Goal: Transaction & Acquisition: Download file/media

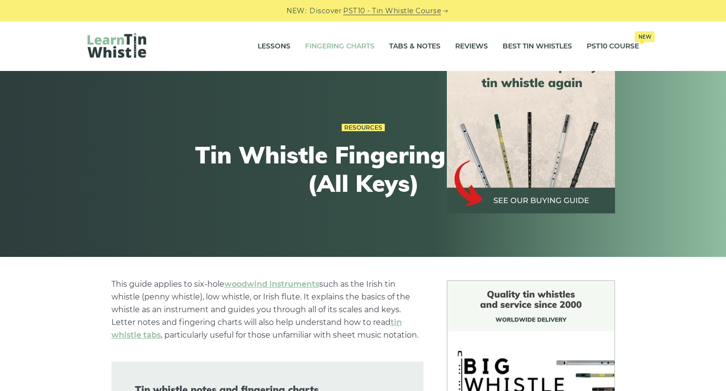
scroll to position [1524, 0]
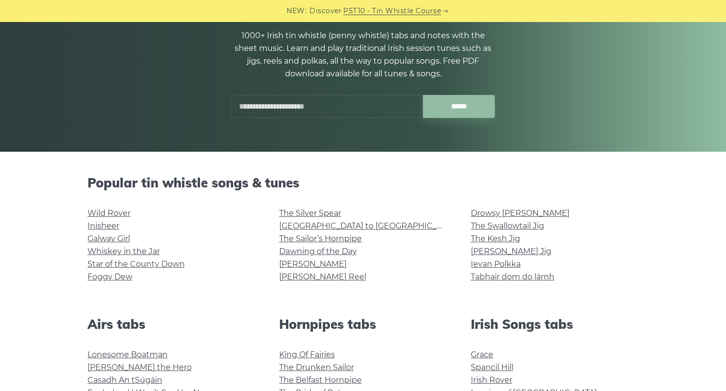
scroll to position [155, 0]
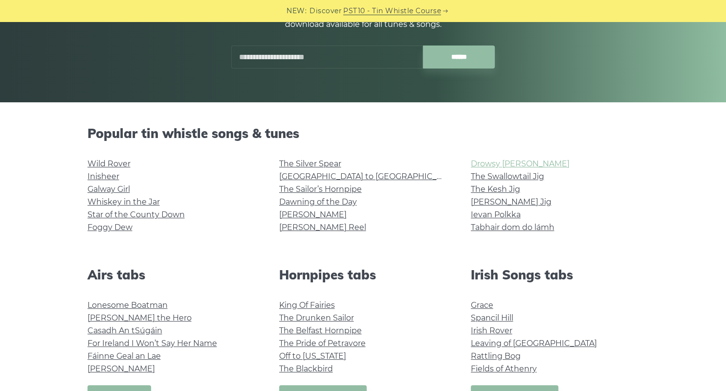
click at [490, 162] on link "Drowsy [PERSON_NAME]" at bounding box center [520, 163] width 99 height 9
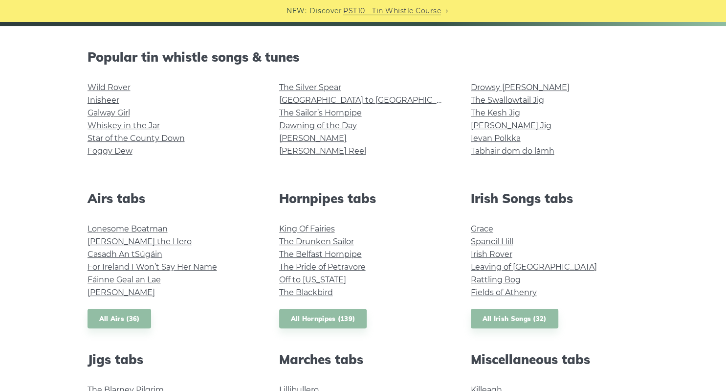
scroll to position [232, 0]
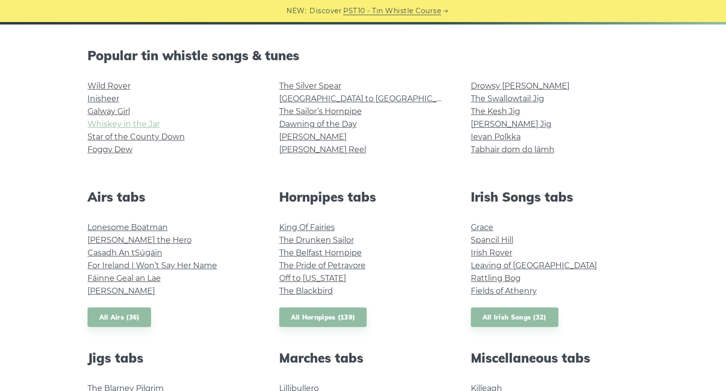
click at [128, 121] on link "Whiskey in the Jar" at bounding box center [124, 123] width 72 height 9
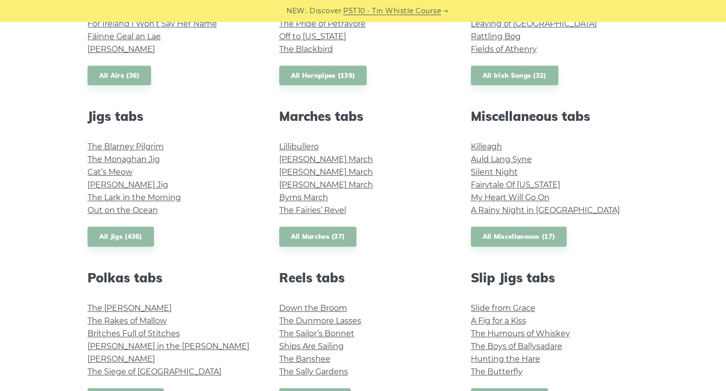
scroll to position [491, 0]
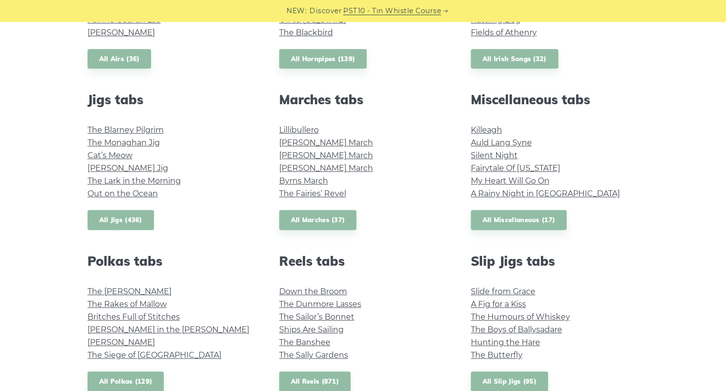
click at [118, 220] on link "All Jigs (436)" at bounding box center [121, 220] width 67 height 20
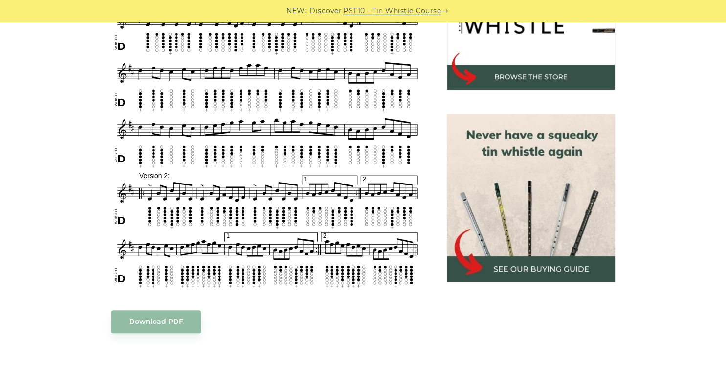
scroll to position [361, 0]
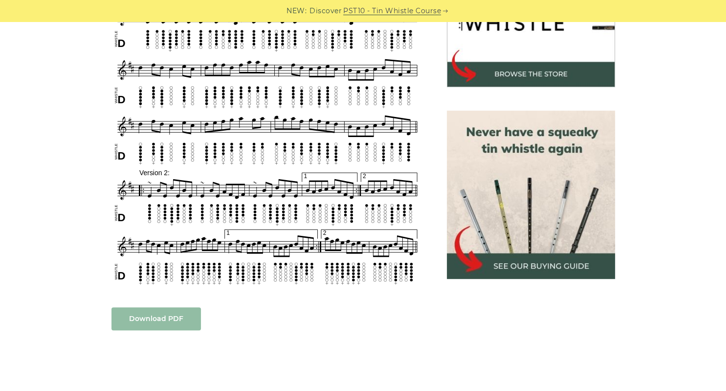
click at [160, 307] on link "Download PDF" at bounding box center [156, 318] width 89 height 23
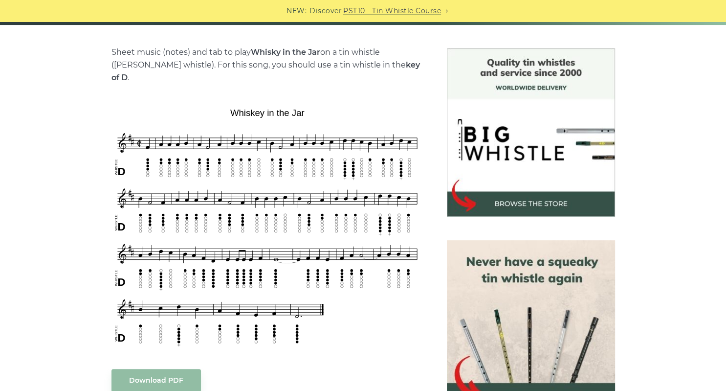
scroll to position [232, 0]
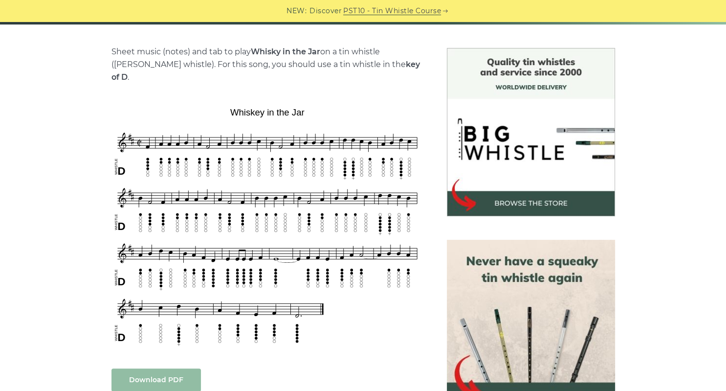
click at [156, 368] on link "Download PDF" at bounding box center [156, 379] width 89 height 23
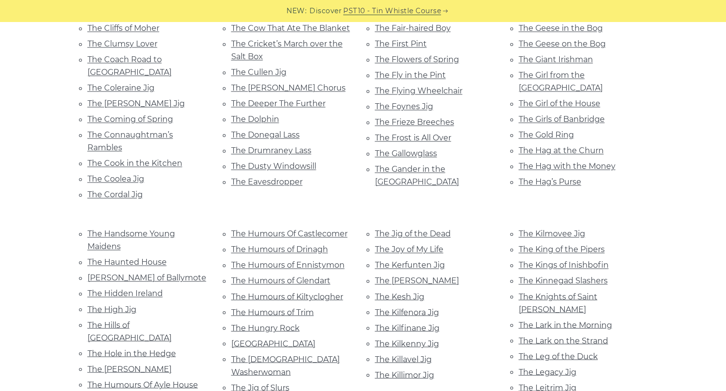
scroll to position [1523, 0]
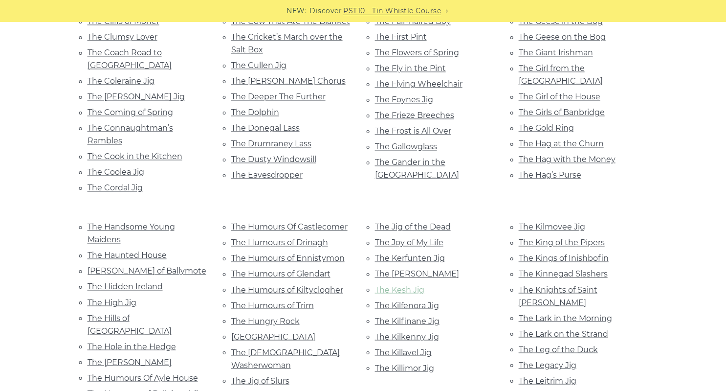
click at [407, 285] on link "The Kesh Jig" at bounding box center [399, 289] width 49 height 9
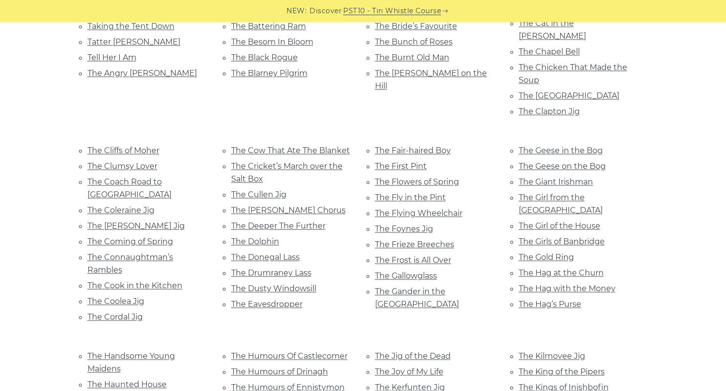
scroll to position [1446, 0]
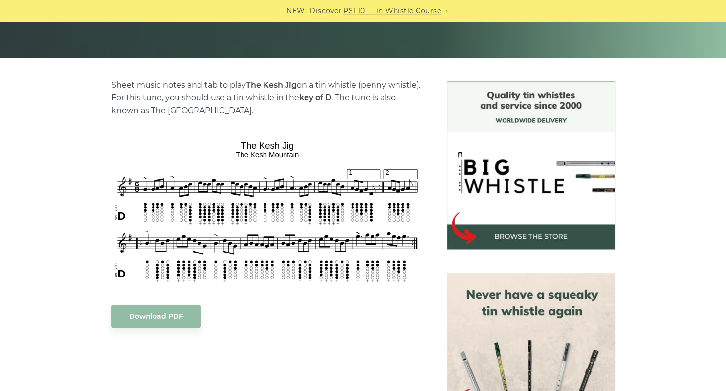
scroll to position [206, 0]
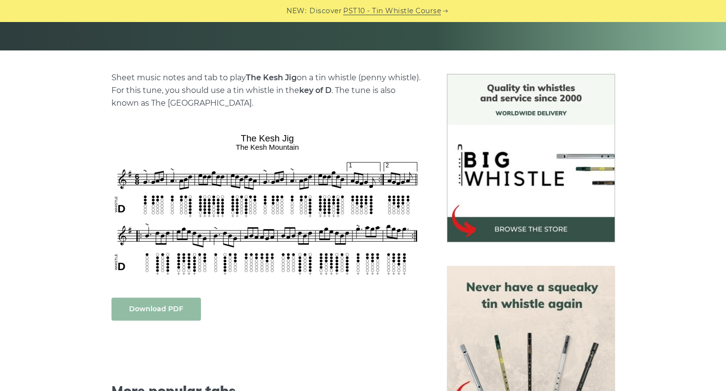
click at [157, 307] on link "Download PDF" at bounding box center [156, 308] width 89 height 23
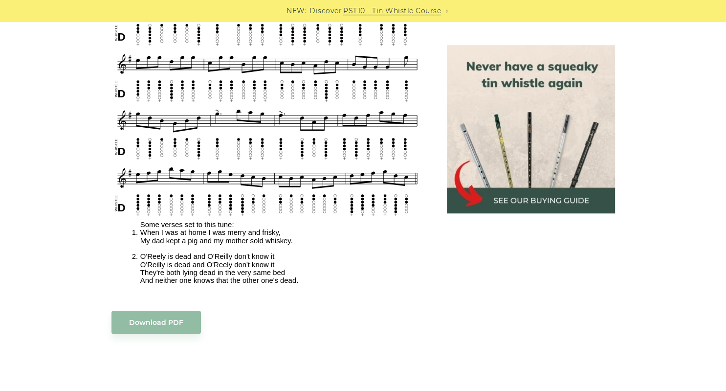
scroll to position [749, 0]
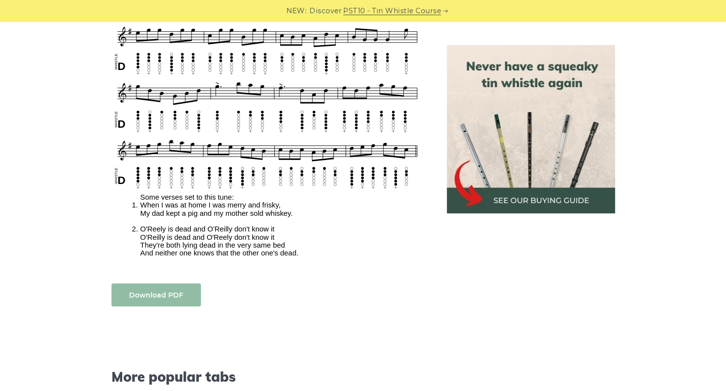
click at [156, 285] on link "Download PDF" at bounding box center [156, 294] width 89 height 23
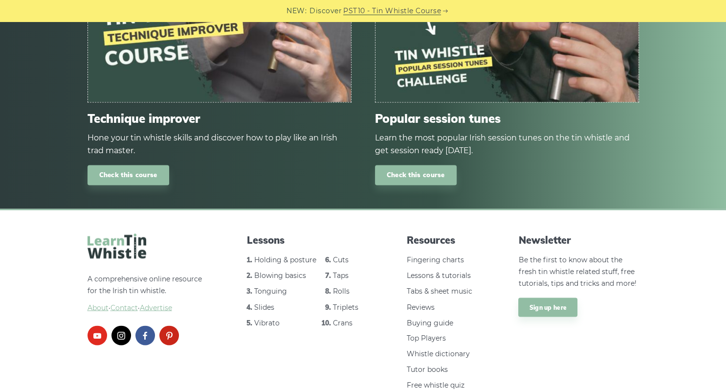
scroll to position [1530, 0]
